Goal: Check status

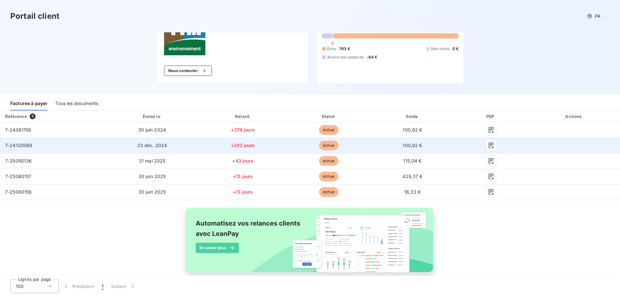
scroll to position [63, 0]
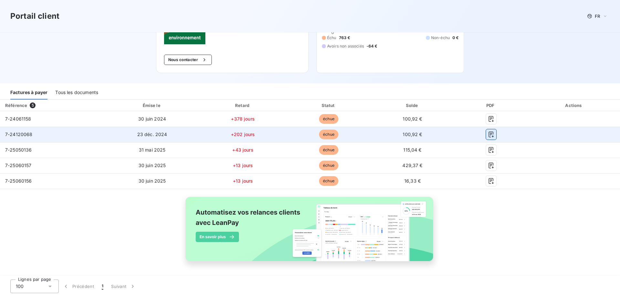
click at [488, 132] on icon "button" at bounding box center [491, 134] width 6 height 6
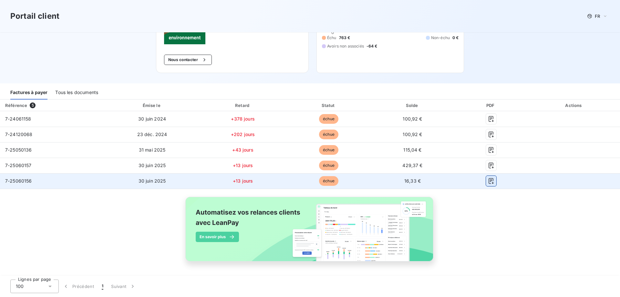
click at [489, 180] on icon "button" at bounding box center [491, 181] width 5 height 6
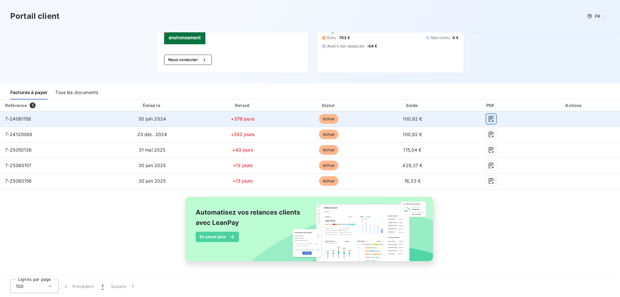
click at [488, 117] on icon "button" at bounding box center [491, 119] width 6 height 6
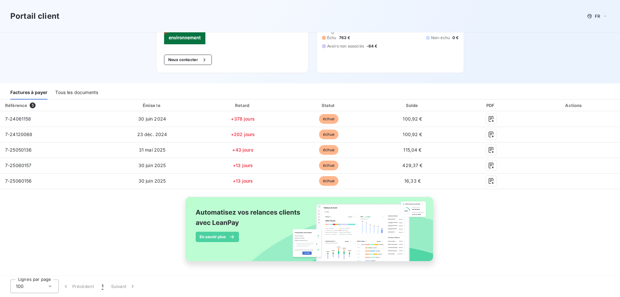
click at [519, 70] on div "Portail client FR Bienvenue sur votre portail client TTM ENVIRONNEMENT . Nous c…" at bounding box center [310, 10] width 620 height 147
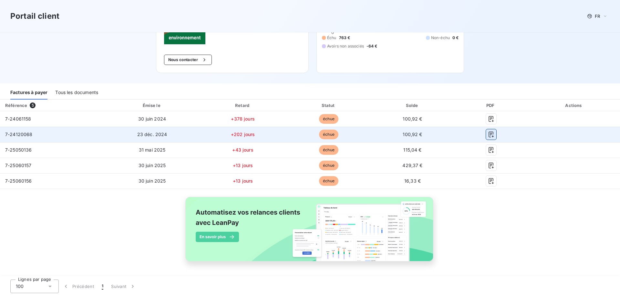
click at [490, 135] on icon "button" at bounding box center [491, 134] width 6 height 6
